Goal: Check status: Check status

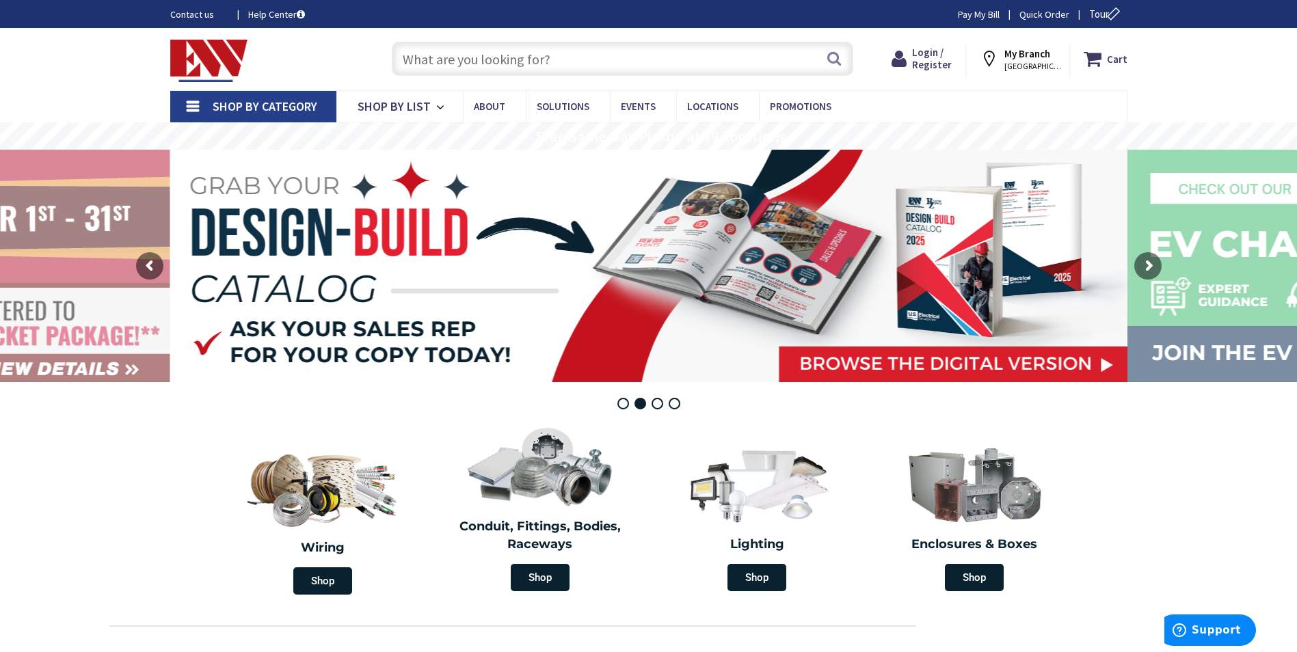
click at [1013, 53] on strong "My Branch" at bounding box center [1027, 53] width 46 height 13
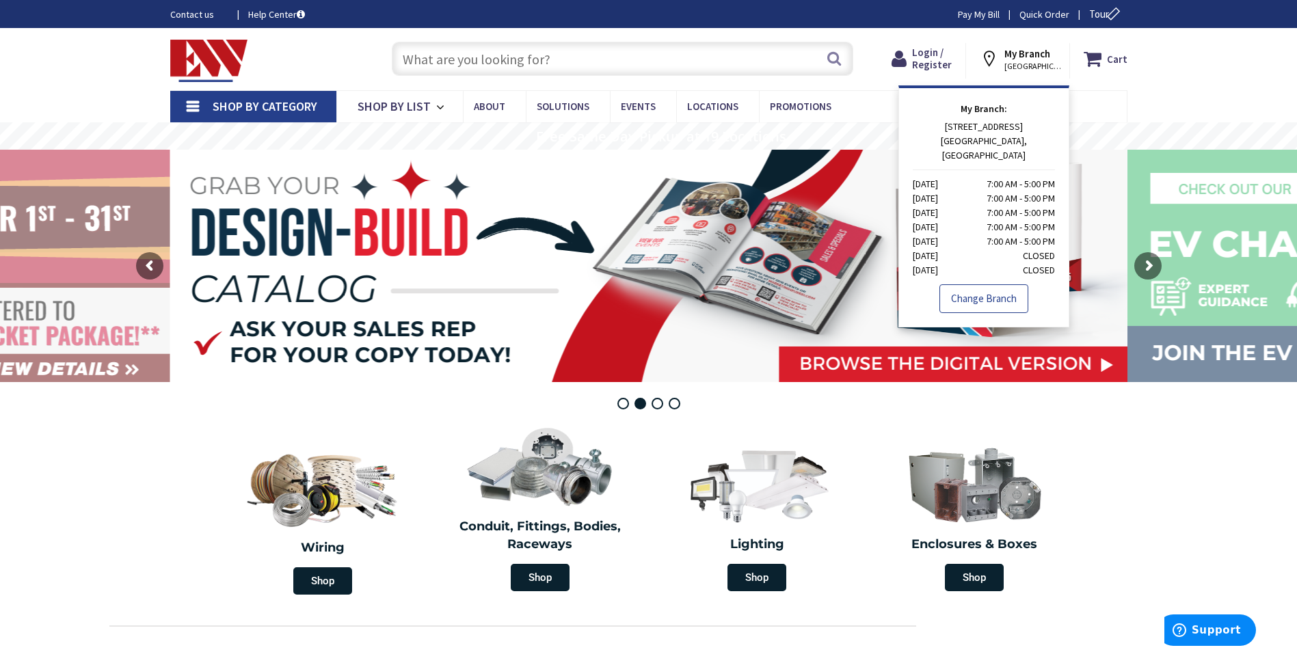
click at [976, 284] on link "Change Branch" at bounding box center [983, 298] width 89 height 29
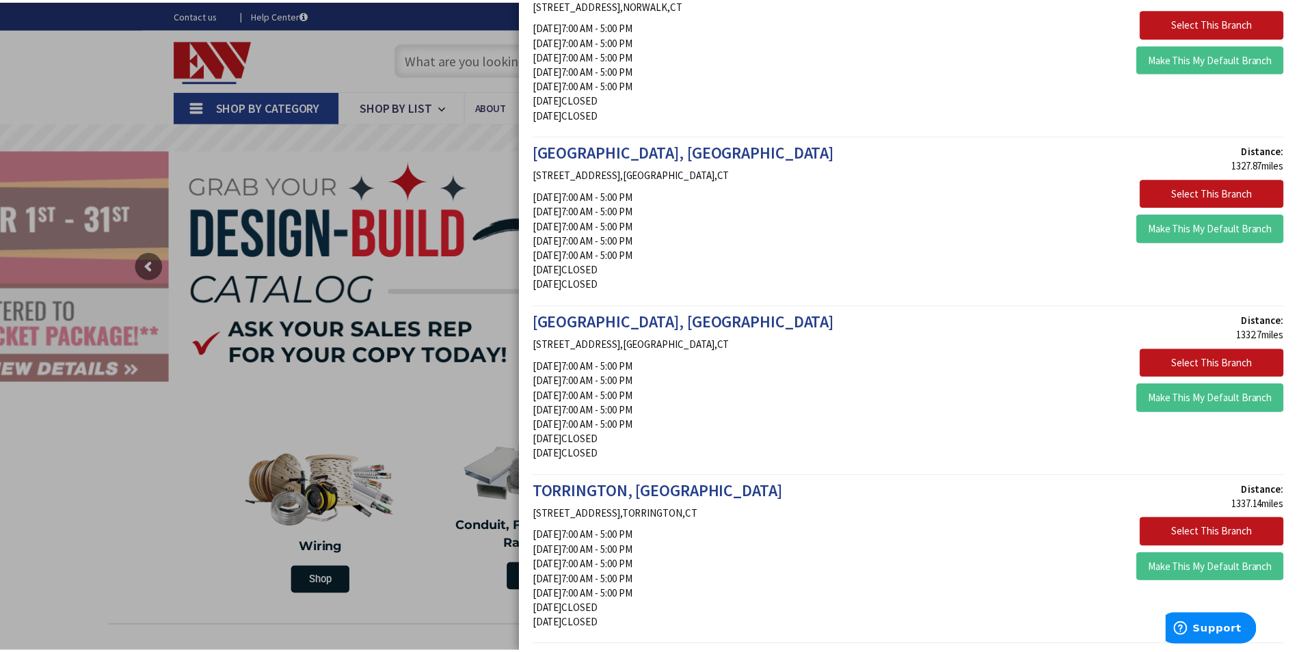
scroll to position [752, 0]
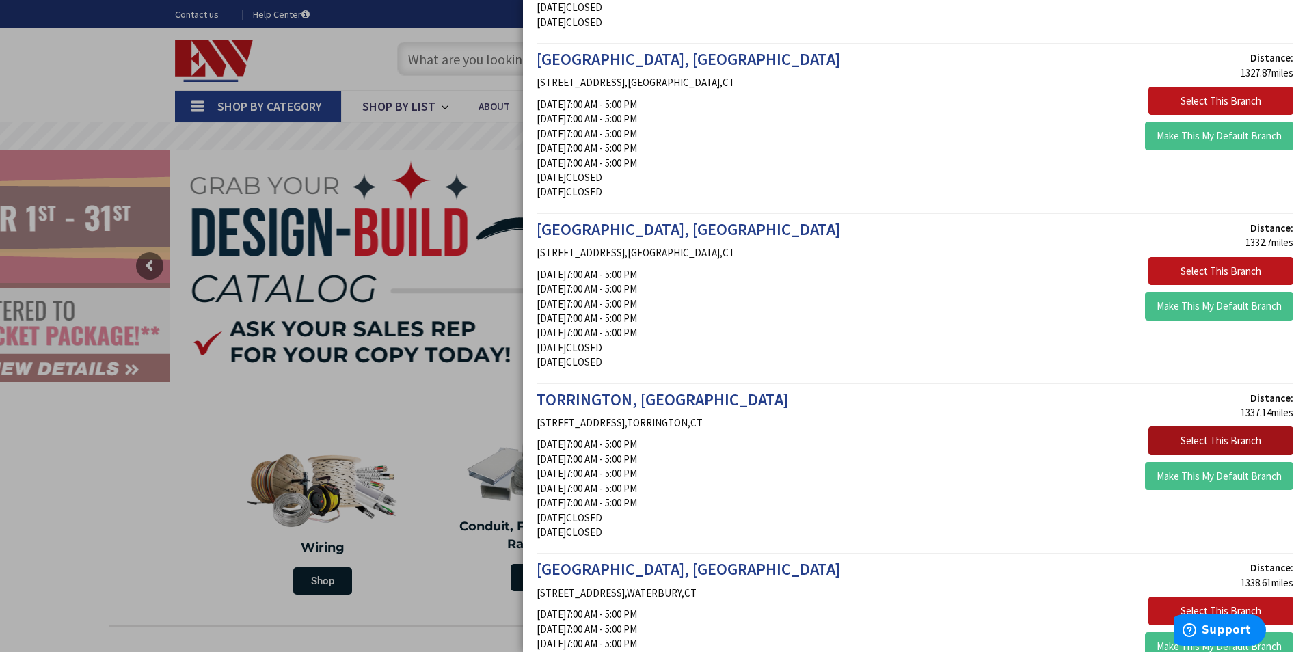
click at [1190, 439] on button "Select This Branch" at bounding box center [1221, 441] width 145 height 29
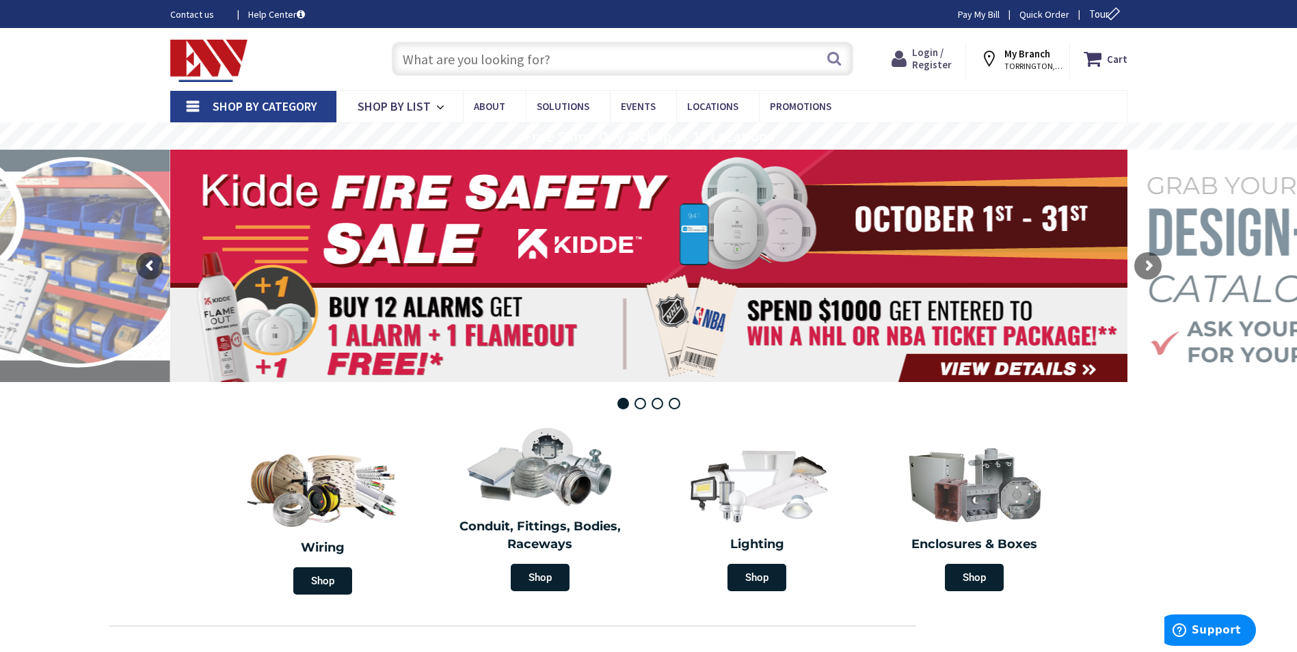
click at [929, 55] on span "Login / Register" at bounding box center [932, 58] width 40 height 25
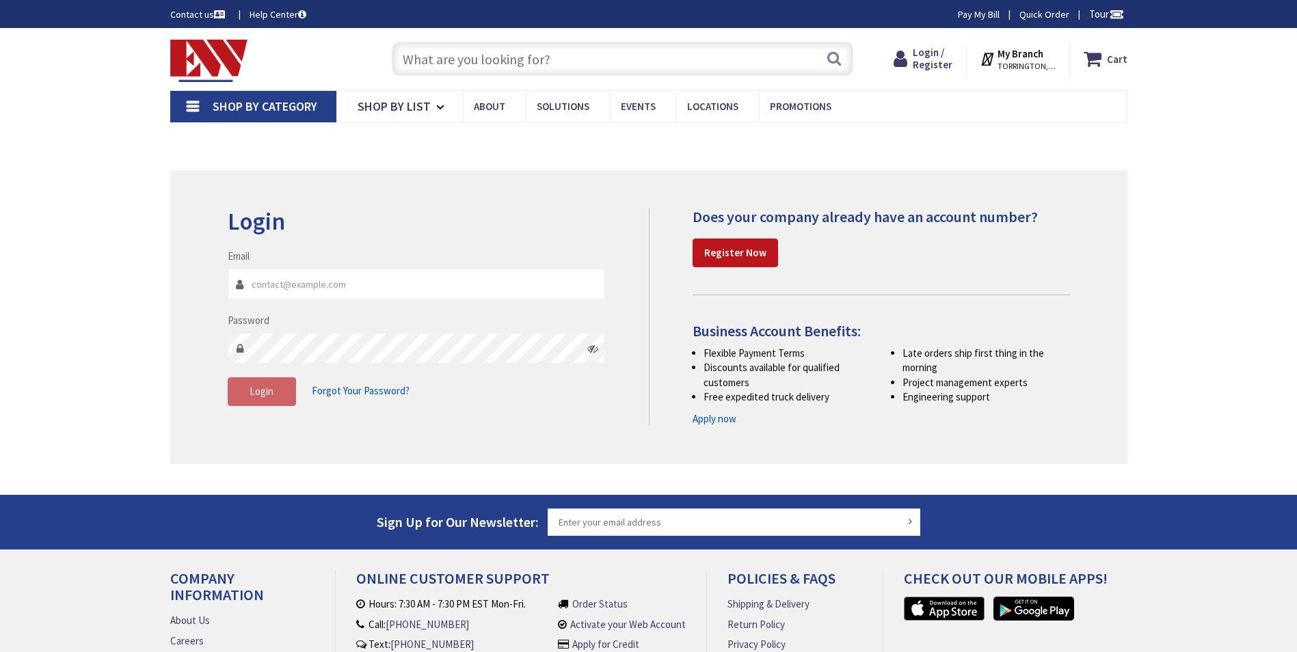
type input "[EMAIL_ADDRESS][DOMAIN_NAME]"
click at [276, 396] on button "Login" at bounding box center [262, 391] width 68 height 29
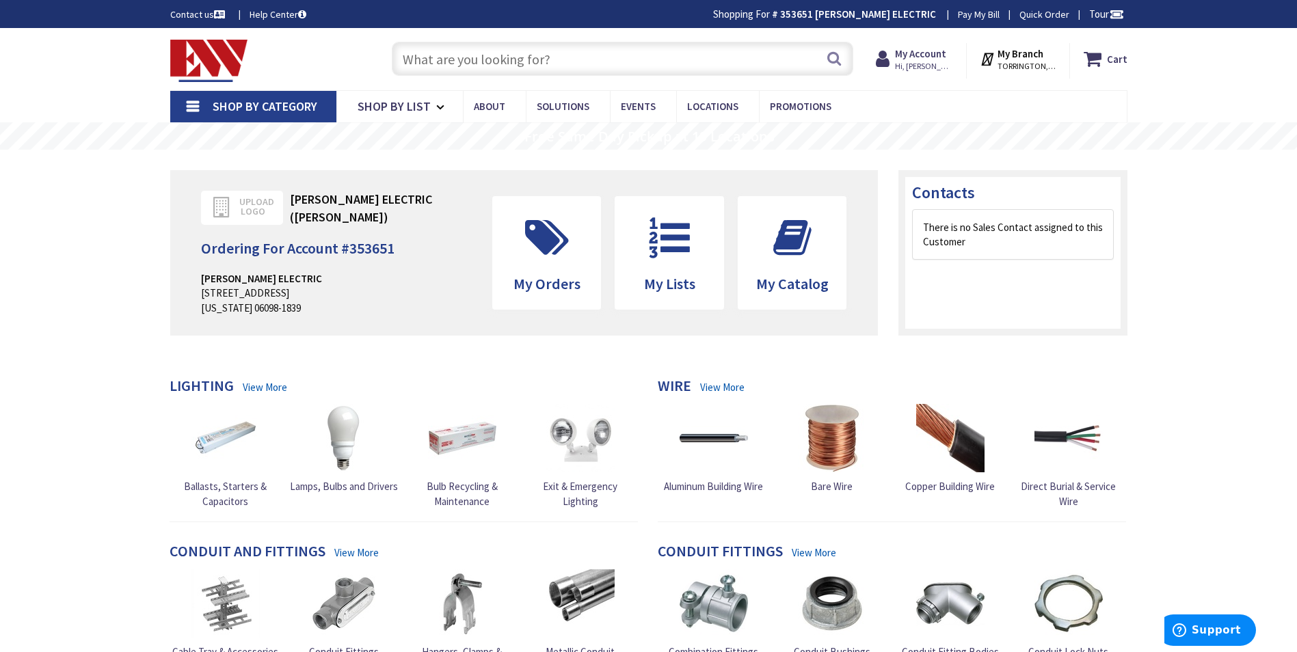
click at [425, 64] on input "text" at bounding box center [622, 59] width 461 height 34
click at [545, 241] on icon at bounding box center [546, 237] width 57 height 41
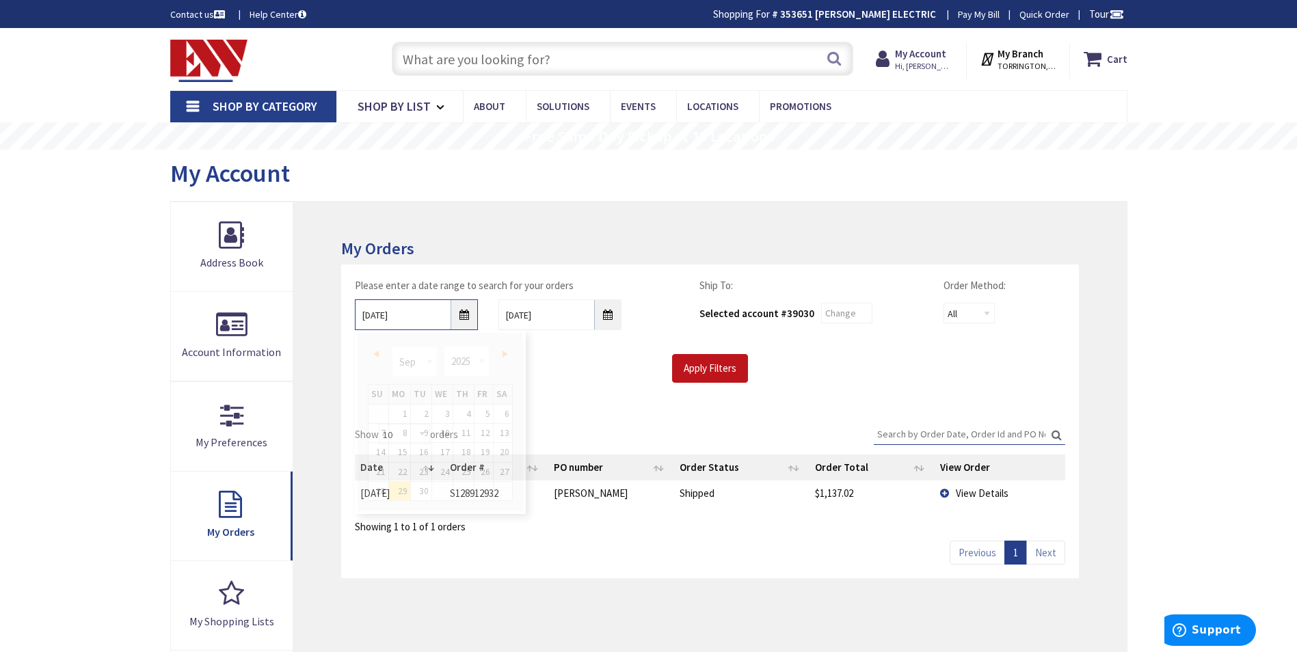
click at [460, 317] on input "[DATE]" at bounding box center [416, 314] width 123 height 31
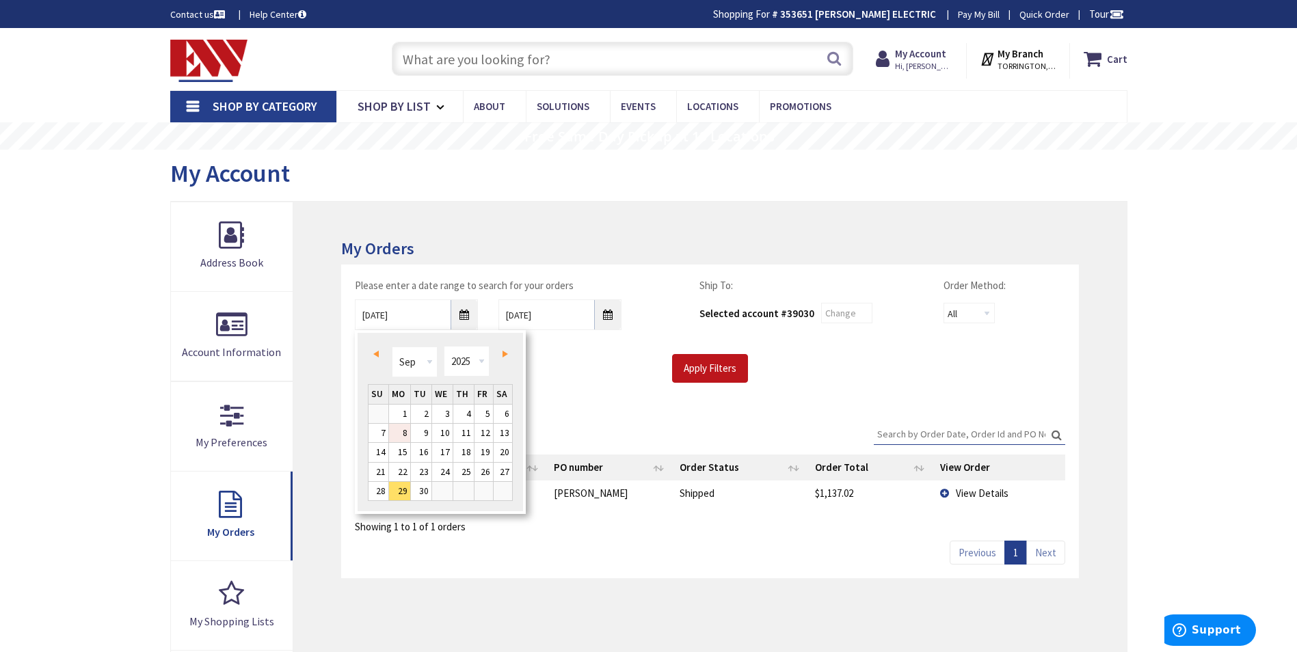
click at [401, 428] on link "8" at bounding box center [399, 433] width 21 height 18
type input "[DATE]"
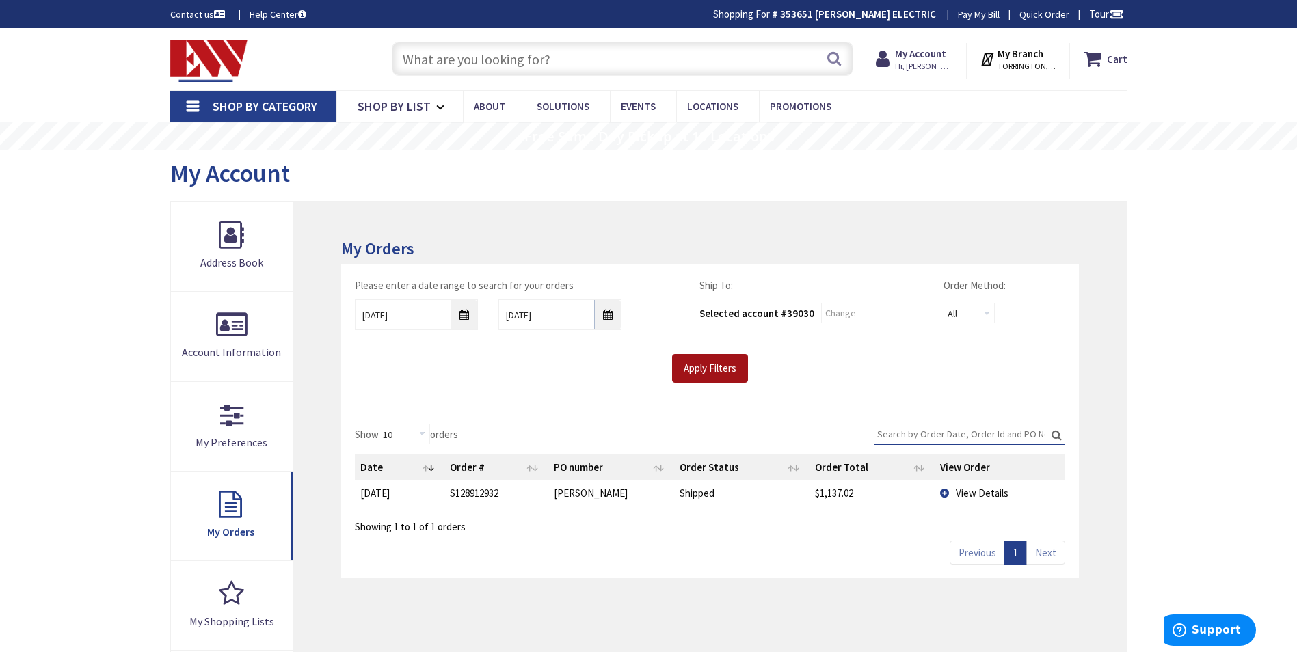
click at [721, 368] on input "Apply Filters" at bounding box center [710, 368] width 76 height 29
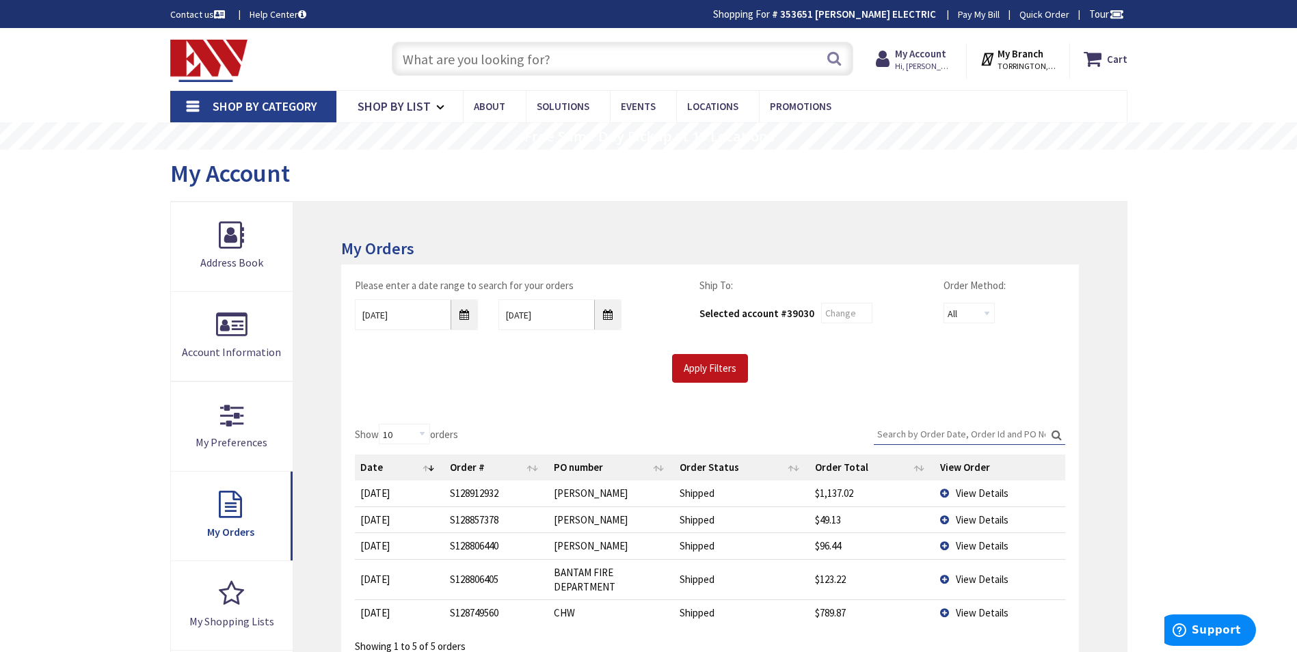
click at [974, 575] on span "View Details" at bounding box center [982, 579] width 53 height 13
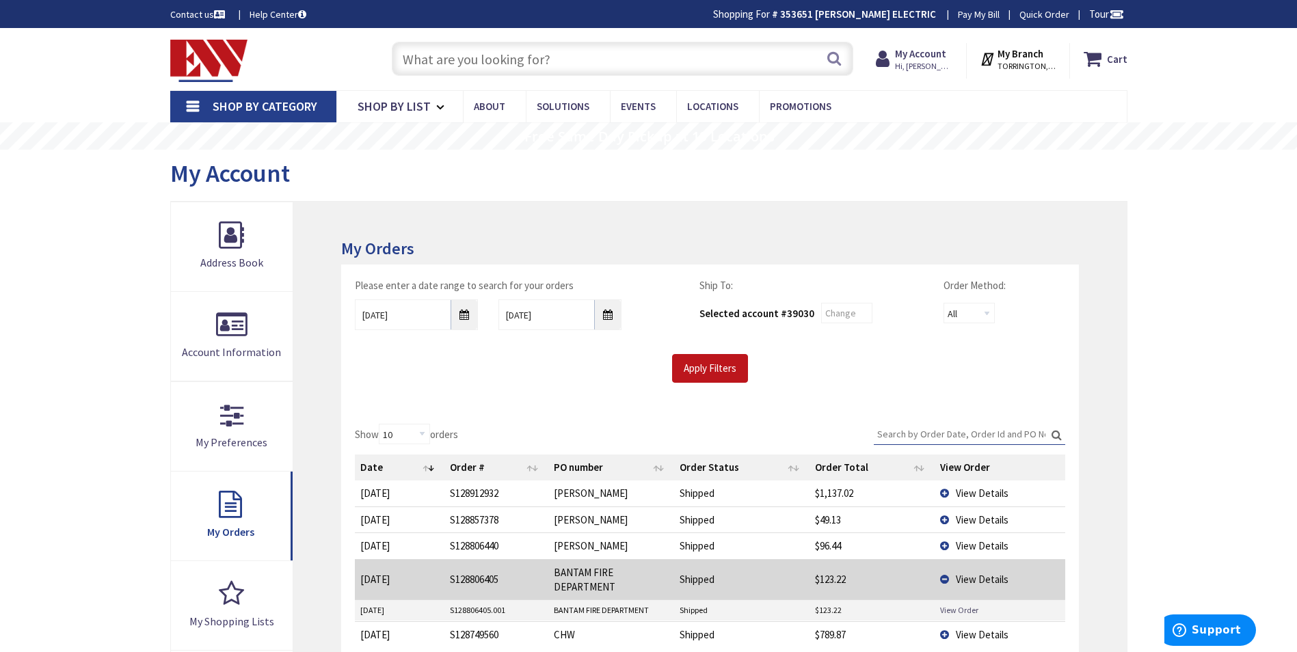
click at [967, 608] on link "View Order" at bounding box center [959, 610] width 38 height 12
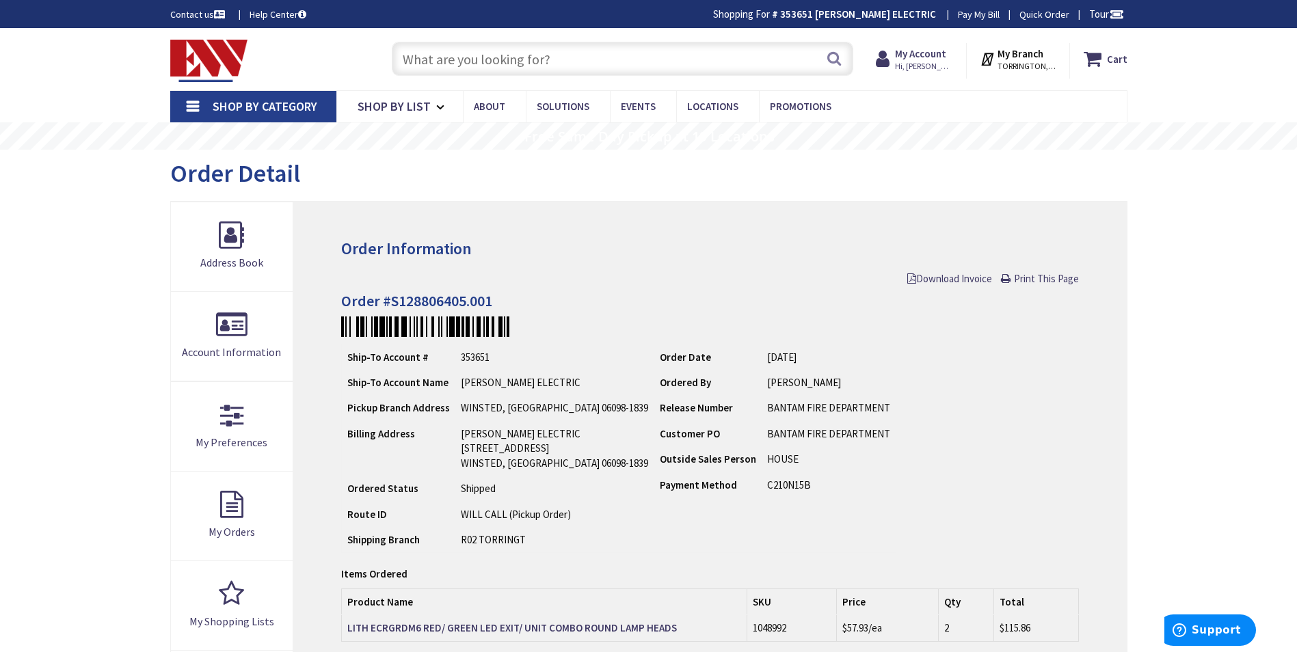
click at [423, 56] on input "text" at bounding box center [622, 59] width 461 height 34
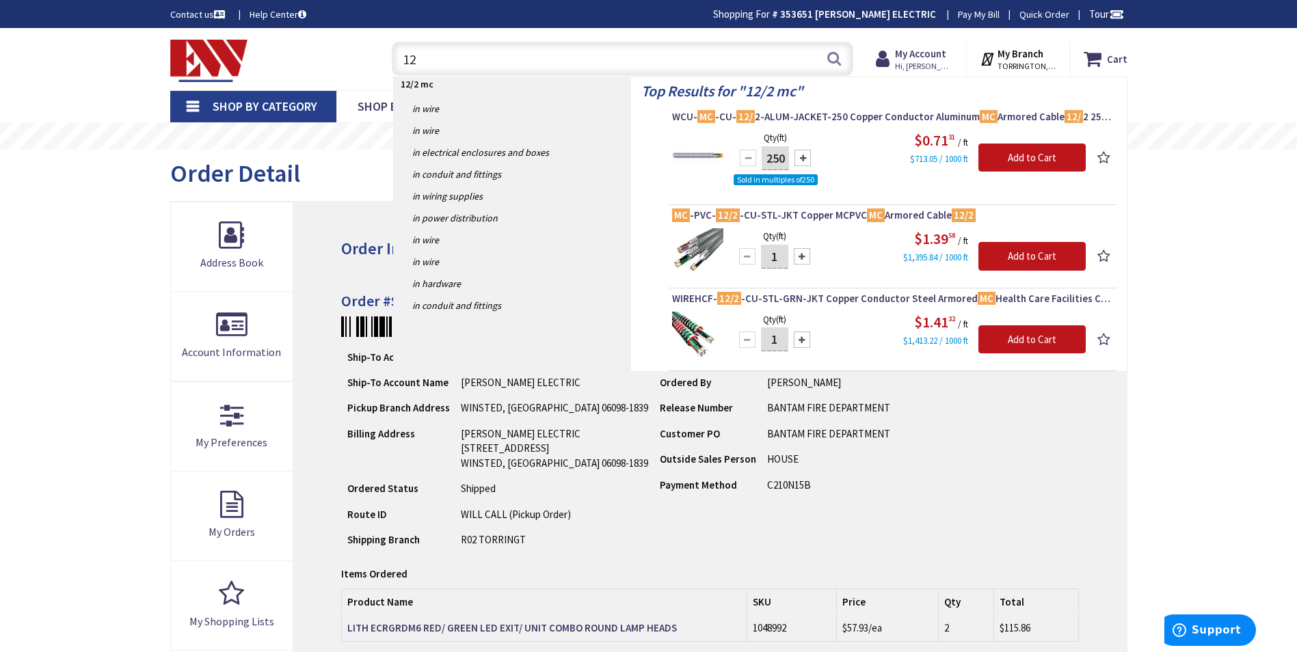
type input "1"
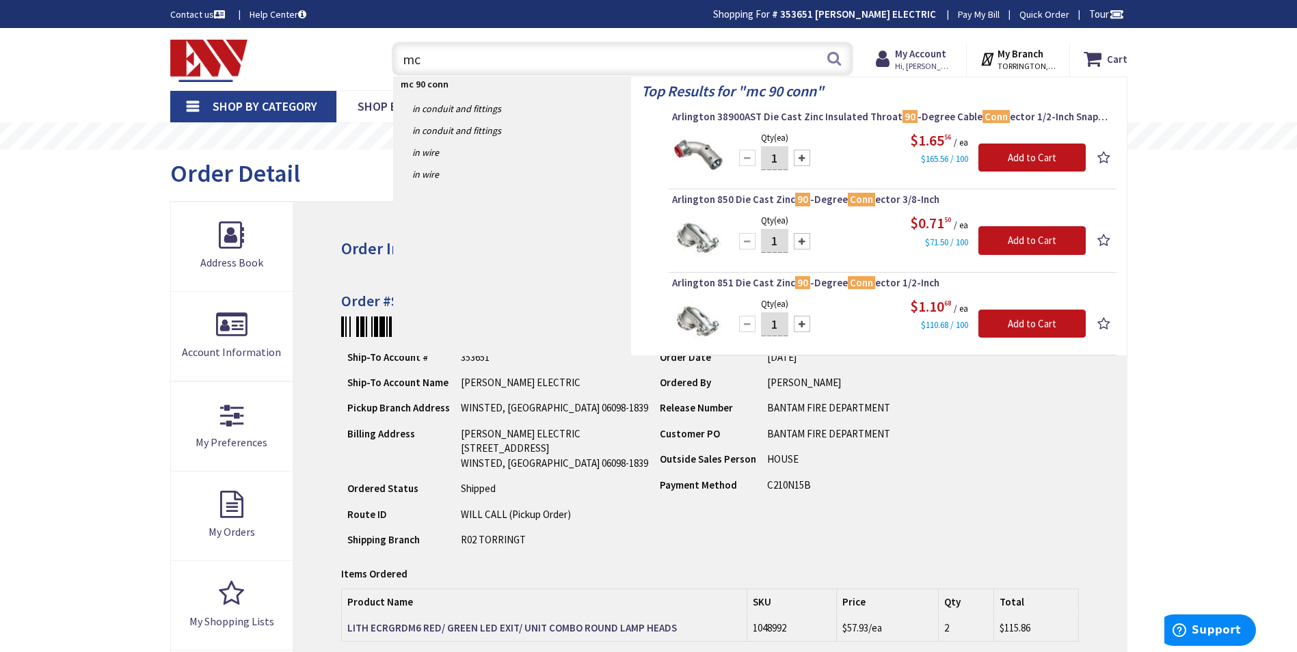
type input "m"
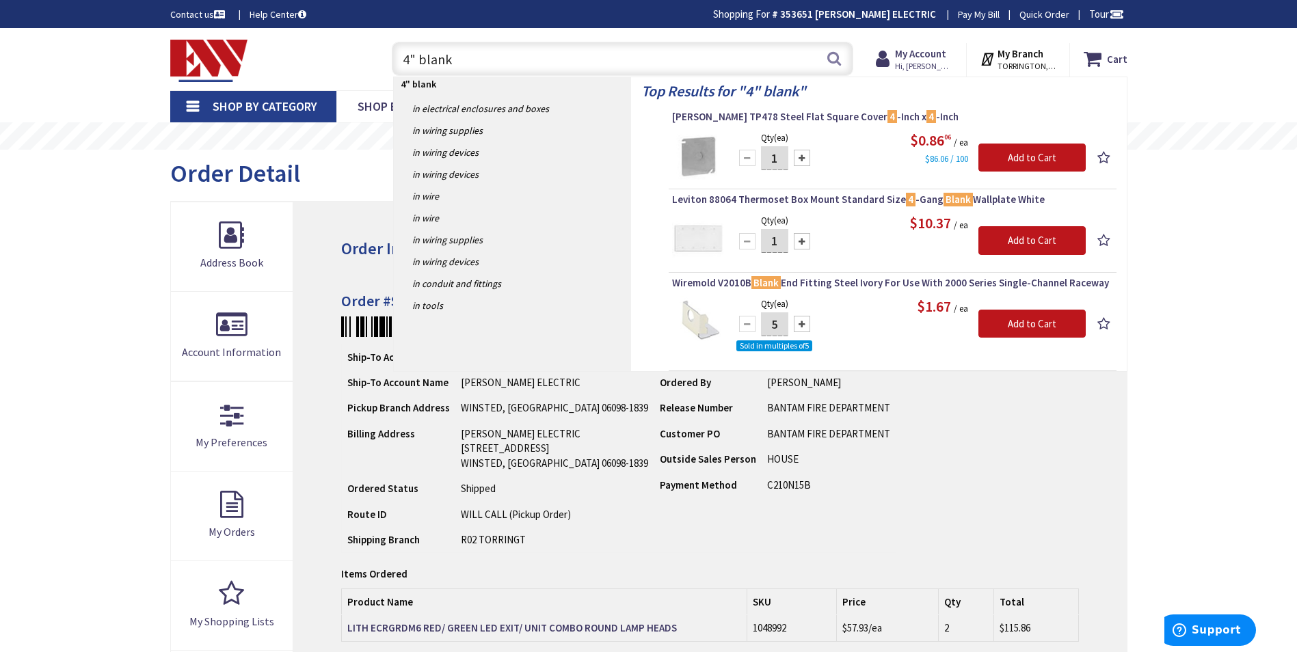
type input "4" blank"
